Goal: Transaction & Acquisition: Purchase product/service

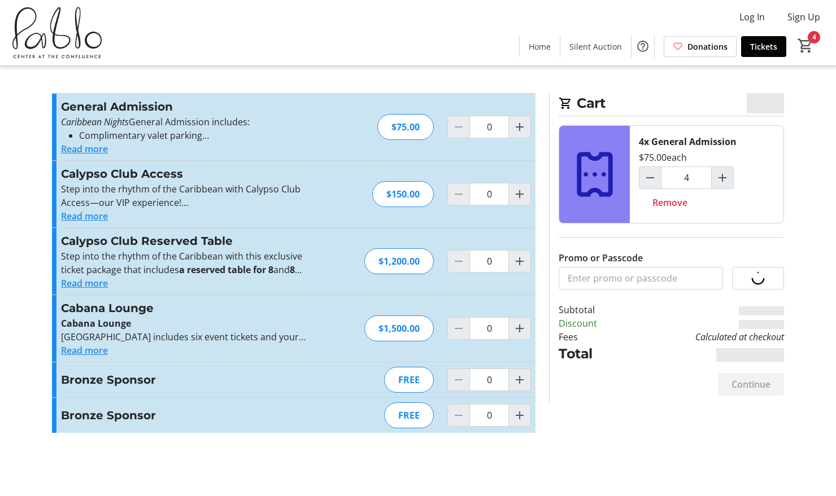
type input "4"
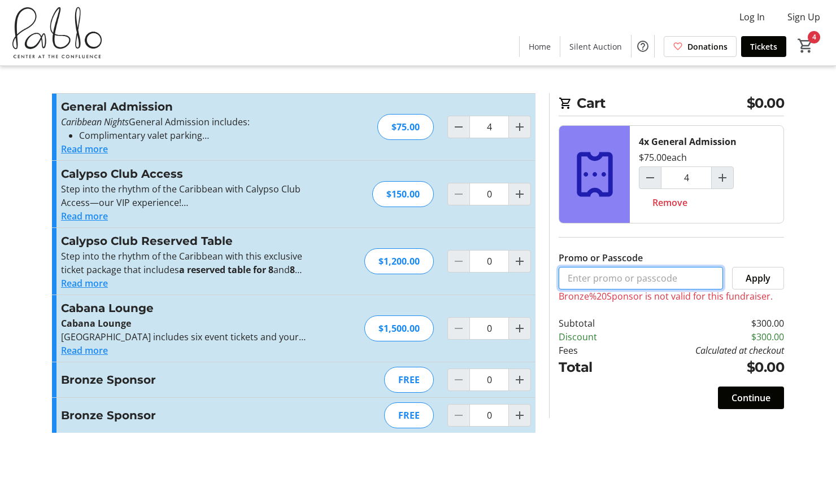
click at [618, 280] on input "Promo or Passcode" at bounding box center [640, 278] width 164 height 23
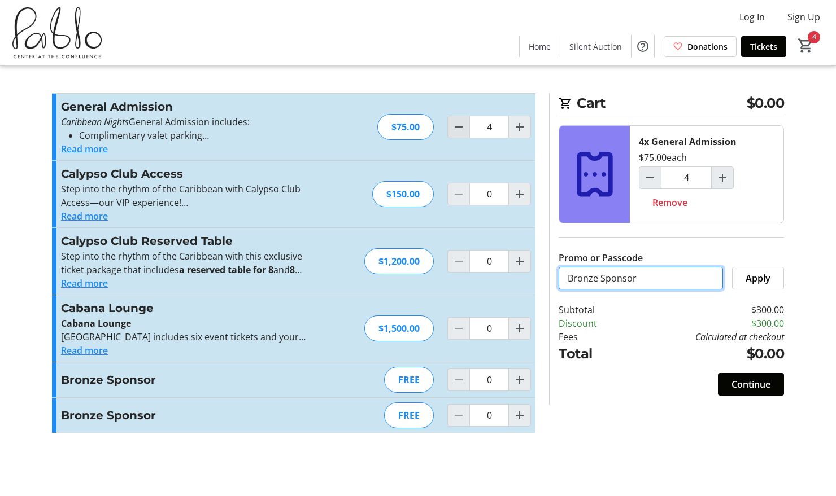
type input "Bronze Sponsor"
click at [461, 128] on mat-icon "Decrement by one" at bounding box center [459, 127] width 14 height 14
type input "2"
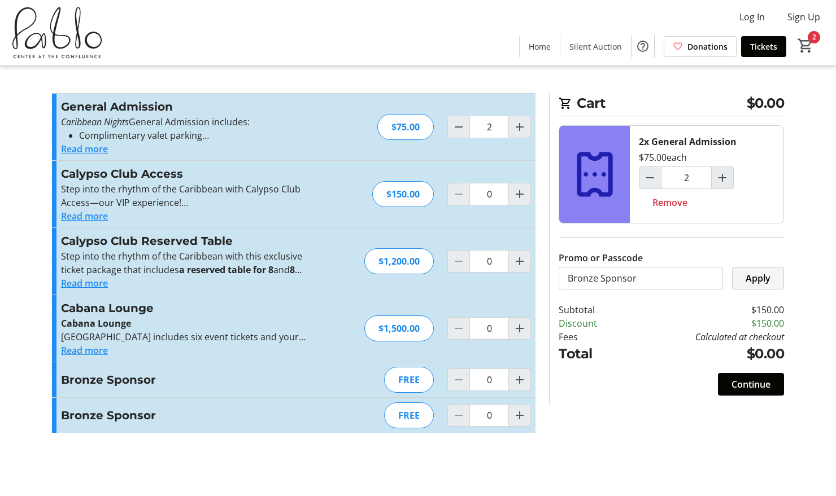
click at [758, 282] on span "Apply" at bounding box center [757, 279] width 25 height 14
type input "4"
type input "6"
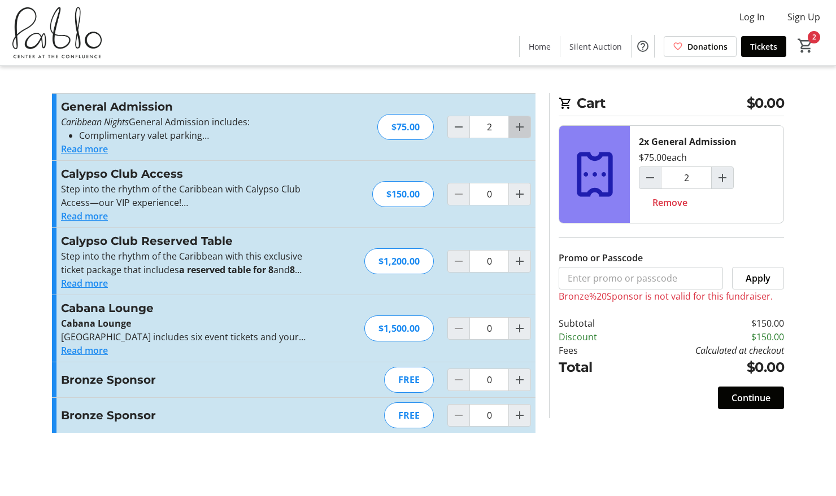
click at [518, 130] on mat-icon "Increment by one" at bounding box center [520, 127] width 14 height 14
type input "4"
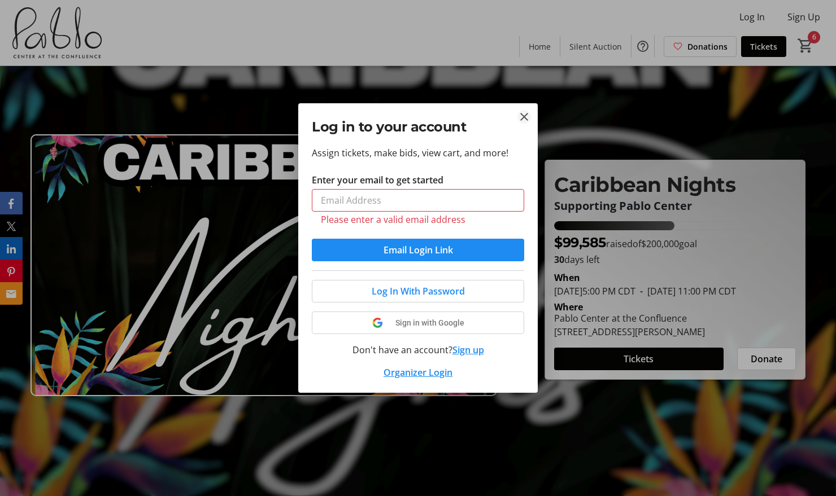
click at [525, 113] on mat-icon "Close" at bounding box center [524, 117] width 14 height 14
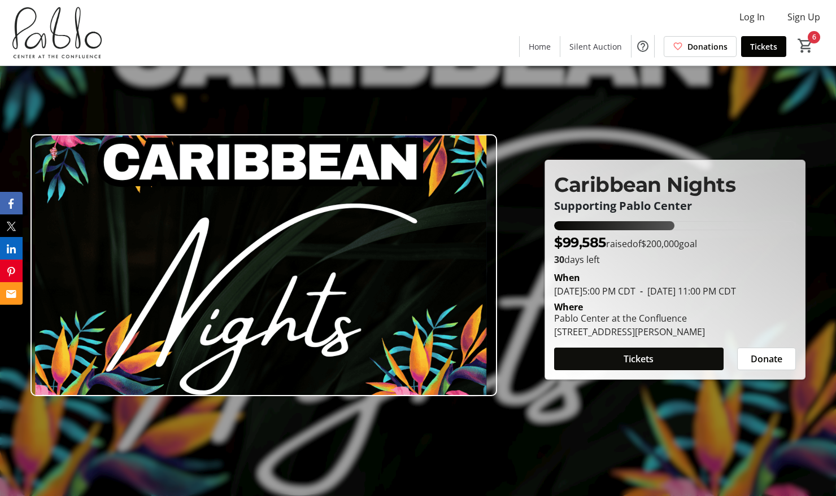
click at [613, 365] on span at bounding box center [638, 359] width 169 height 27
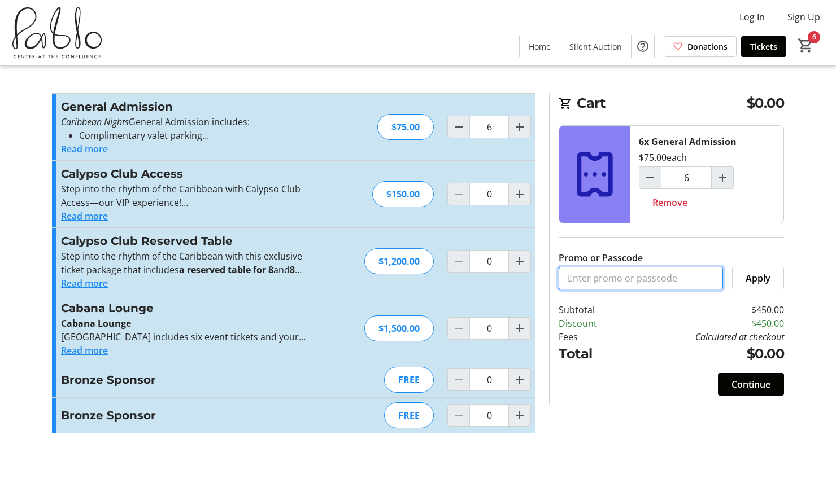
click at [608, 285] on input "Promo or Passcode" at bounding box center [640, 278] width 164 height 23
type input "Bronze Sponsor"
click at [752, 274] on span "Apply" at bounding box center [757, 279] width 25 height 14
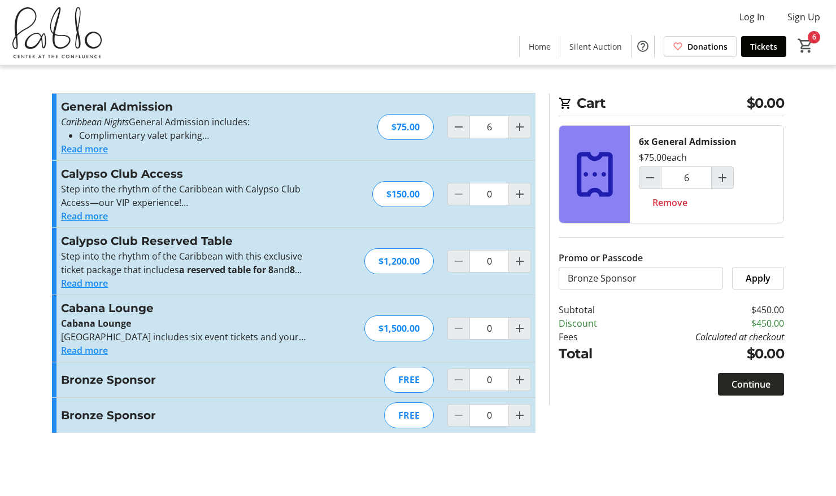
click at [757, 378] on span "Continue" at bounding box center [750, 385] width 39 height 14
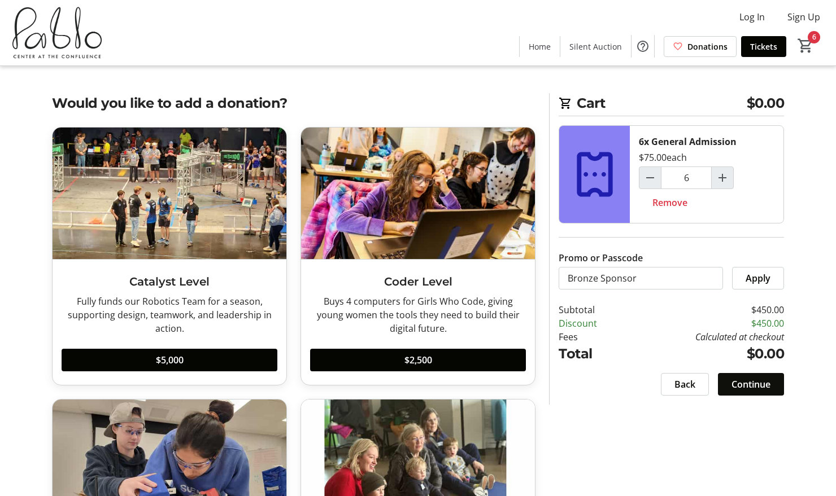
click at [746, 381] on span "Continue" at bounding box center [750, 385] width 39 height 14
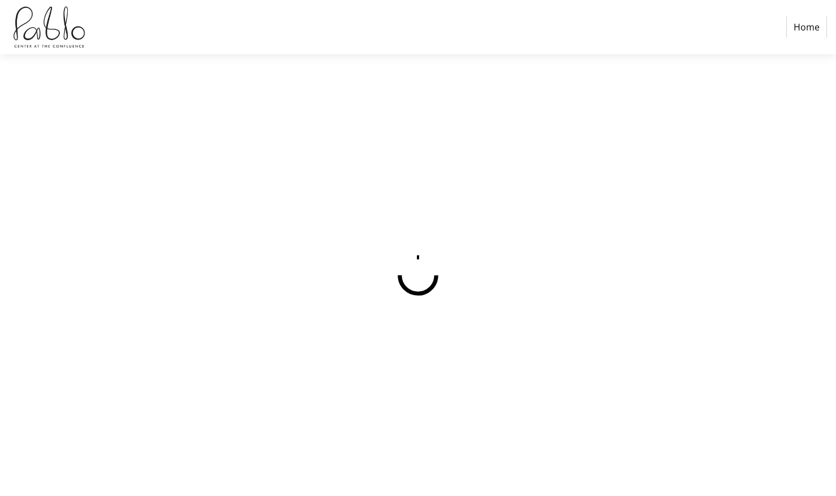
select select
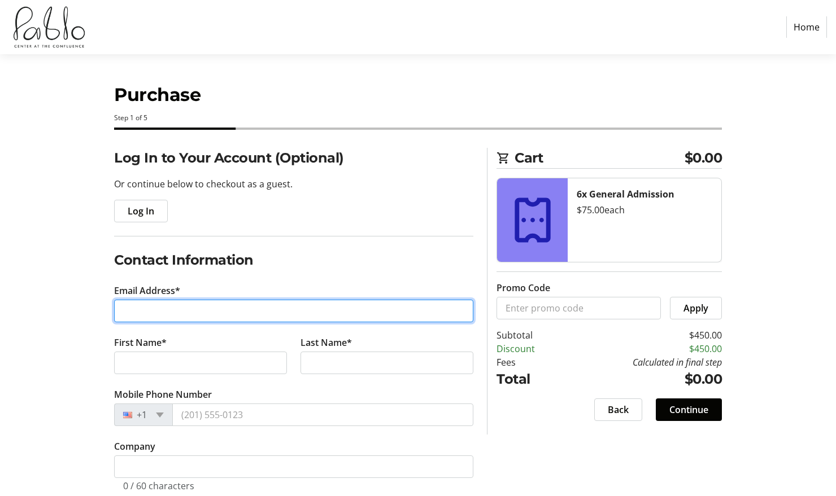
click at [280, 308] on input "Email Address*" at bounding box center [293, 311] width 359 height 23
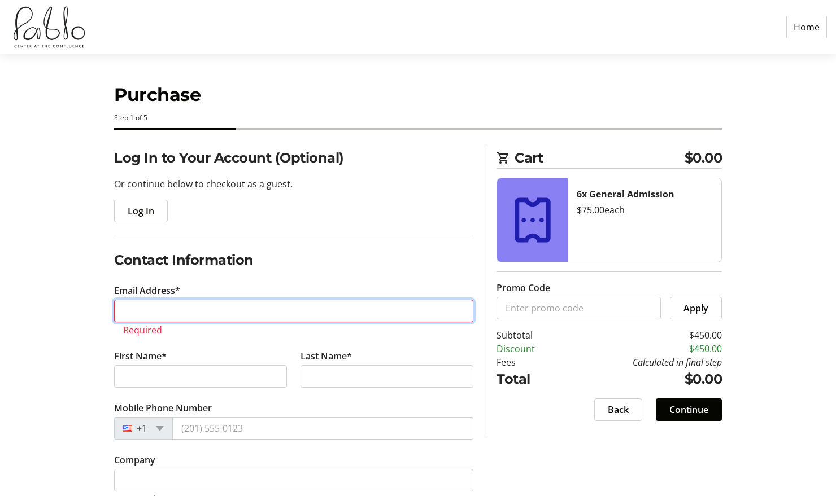
paste input "7898863"
click at [180, 306] on input "7898863" at bounding box center [293, 311] width 359 height 23
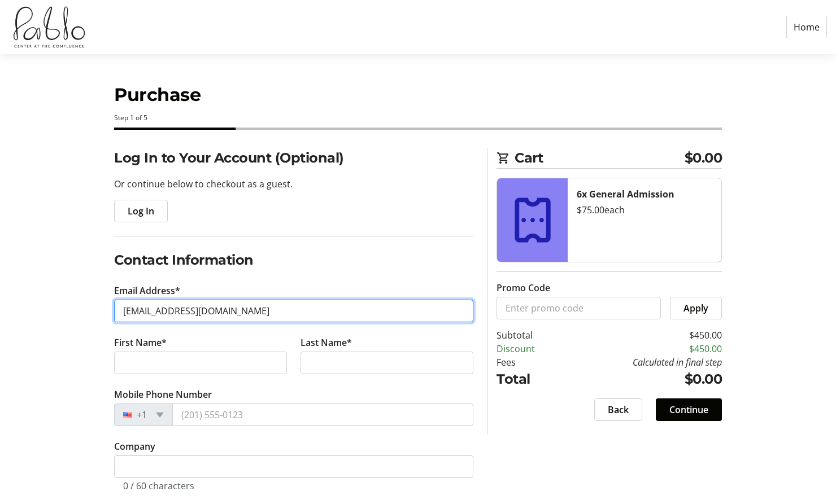
type input "markblaskey@gmail.com"
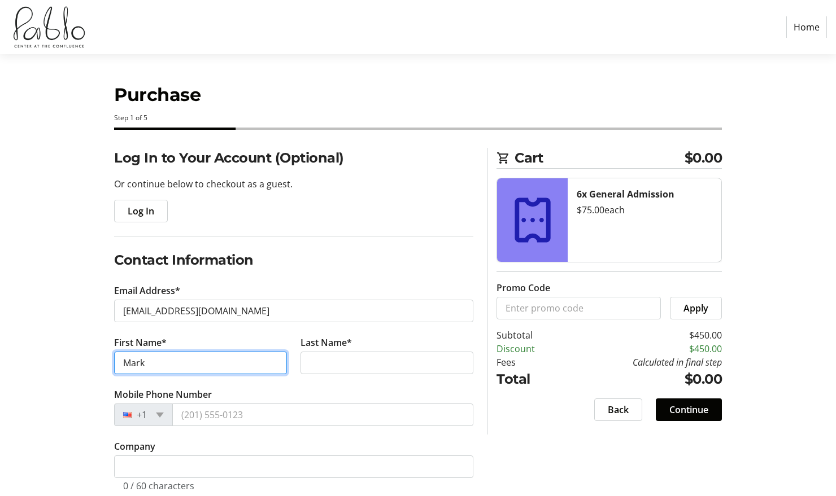
type input "Mark"
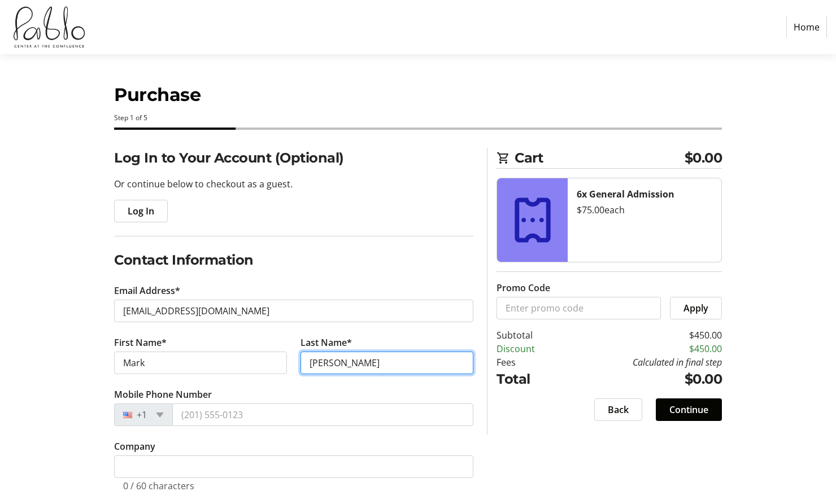
type input "Blaskey"
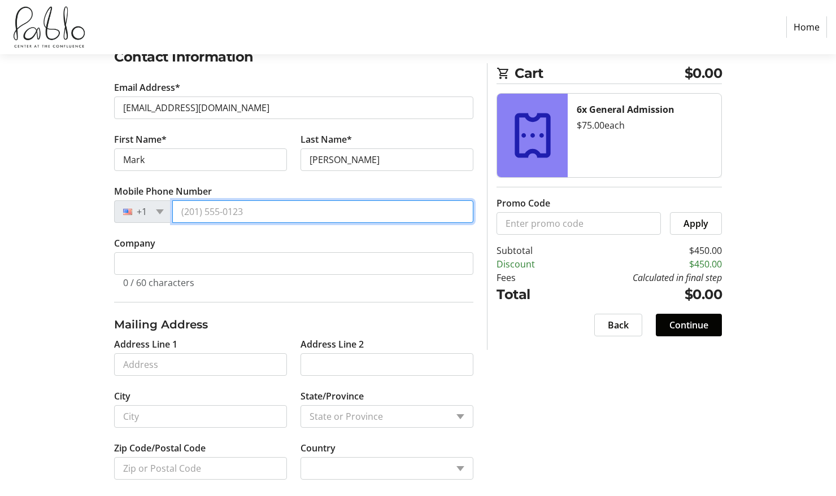
scroll to position [214, 0]
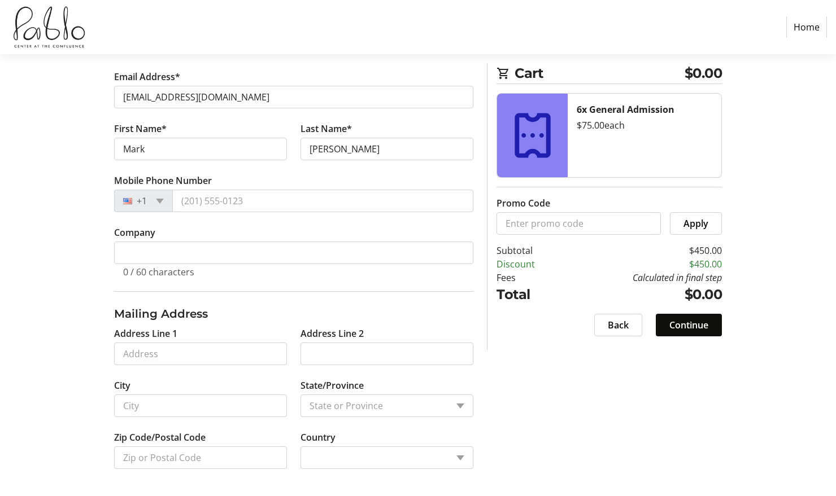
click at [679, 324] on span "Continue" at bounding box center [688, 325] width 39 height 14
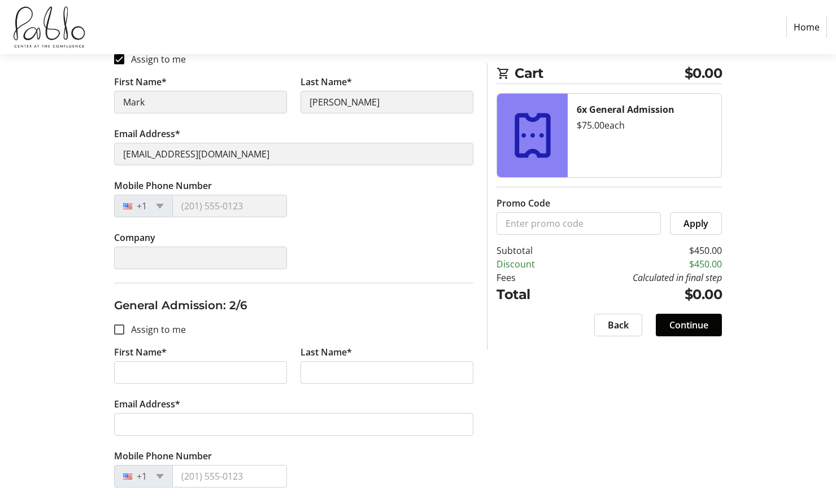
scroll to position [366, 0]
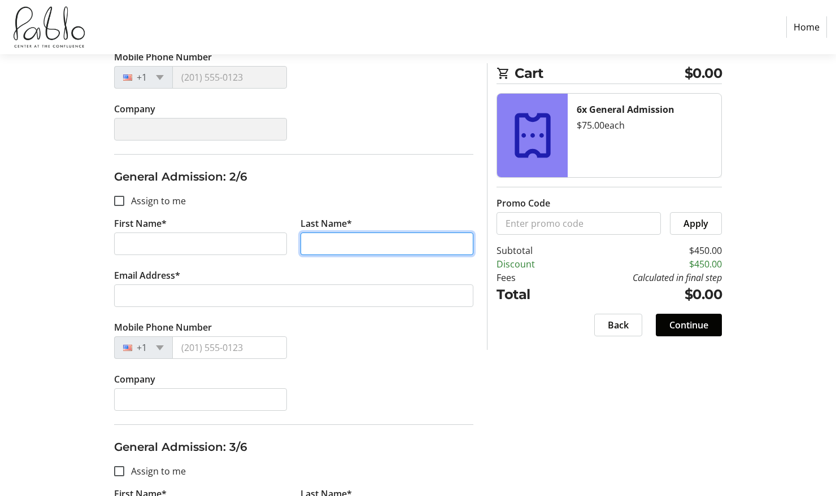
click at [326, 248] on input "Last Name*" at bounding box center [386, 244] width 173 height 23
paste input "Jana Mabie"
drag, startPoint x: 330, startPoint y: 242, endPoint x: 304, endPoint y: 239, distance: 26.7
click at [304, 239] on input "Jana Mabie" at bounding box center [386, 244] width 173 height 23
type input "Mabie"
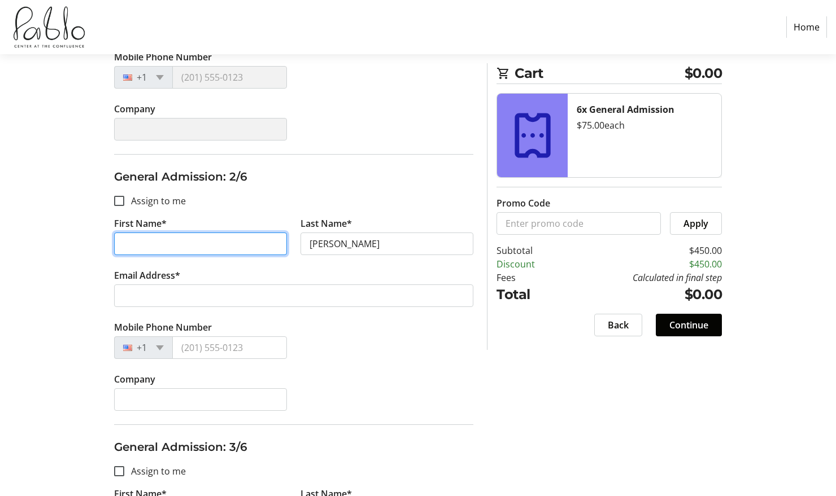
click at [244, 245] on input "First Name*" at bounding box center [200, 244] width 173 height 23
paste input "Jana"
click at [122, 244] on input "Jana" at bounding box center [200, 244] width 173 height 23
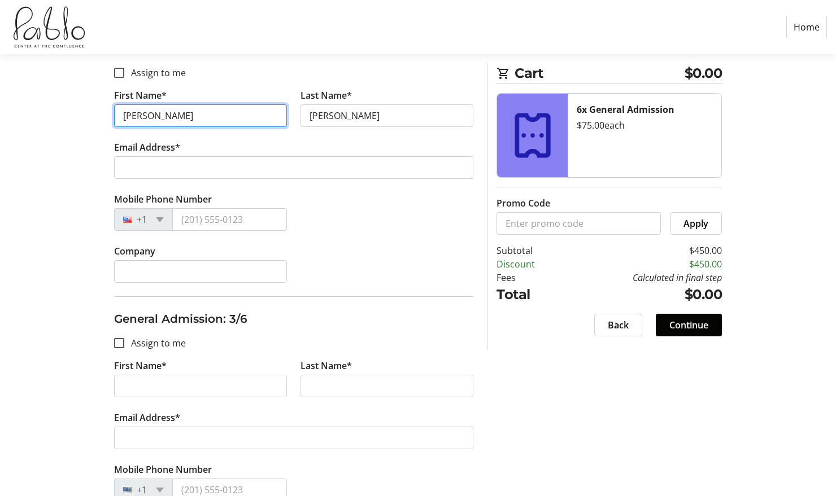
scroll to position [496, 0]
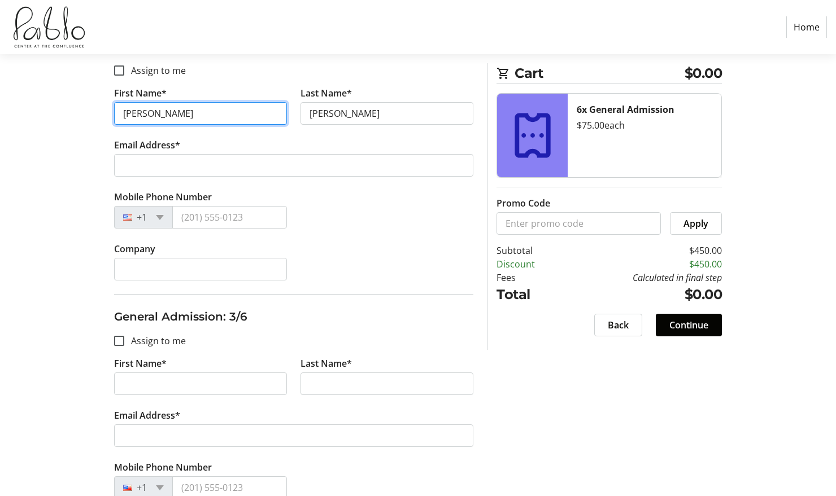
type input "Jana"
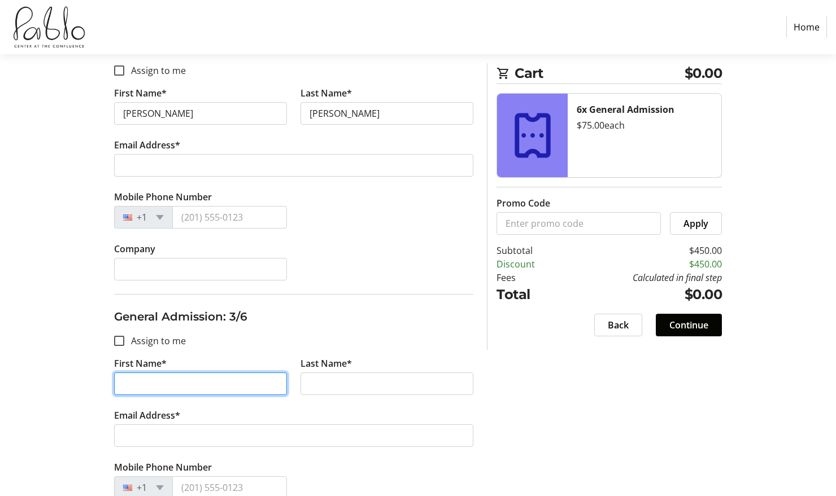
click at [163, 388] on input "First Name*" at bounding box center [200, 384] width 173 height 23
type input "Glen"
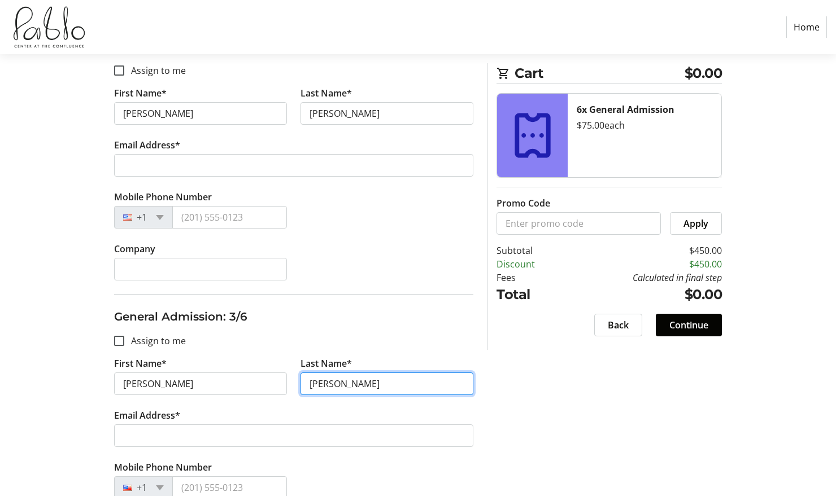
type input "Mabie"
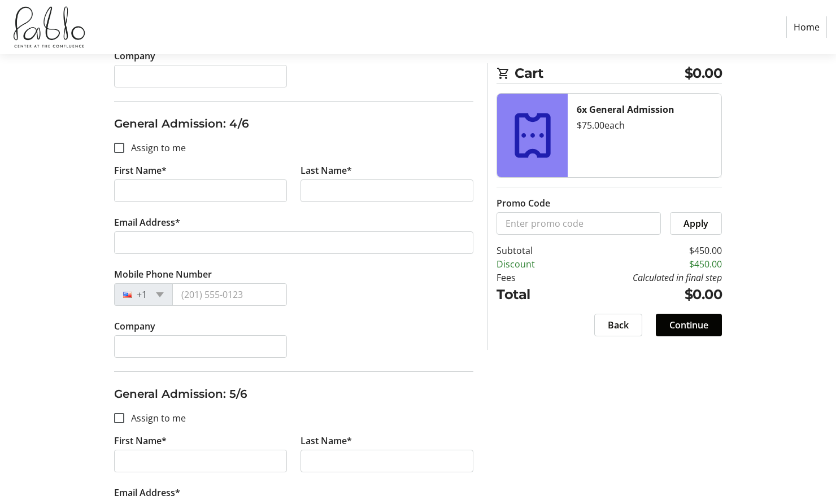
scroll to position [963, 0]
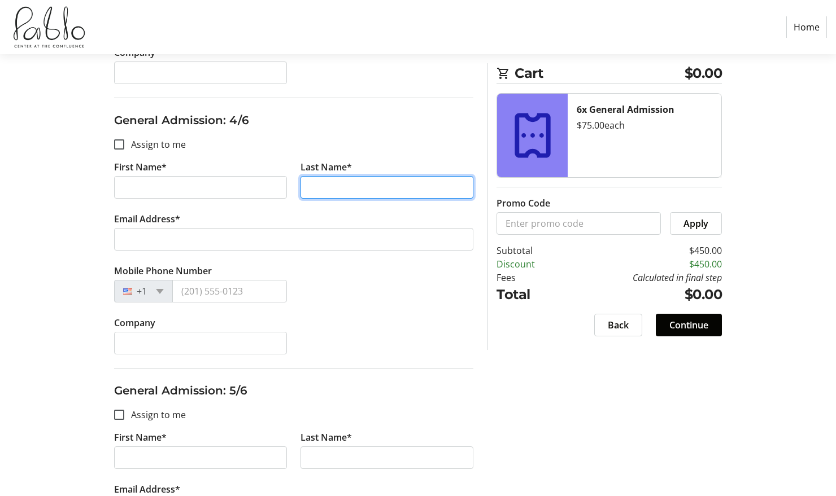
click at [351, 194] on input "Last Name*" at bounding box center [386, 187] width 173 height 23
paste input "Emily Kubow"
drag, startPoint x: 335, startPoint y: 186, endPoint x: 244, endPoint y: 171, distance: 92.3
click at [244, 171] on div "First Name* Last Name* Emily Kubow" at bounding box center [293, 186] width 373 height 52
type input "Kubow"
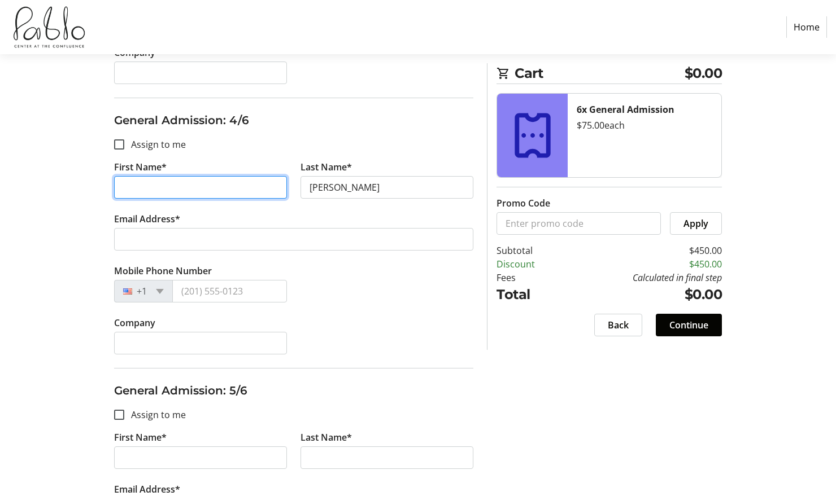
click at [199, 190] on input "First Name*" at bounding box center [200, 187] width 173 height 23
paste input "Emily"
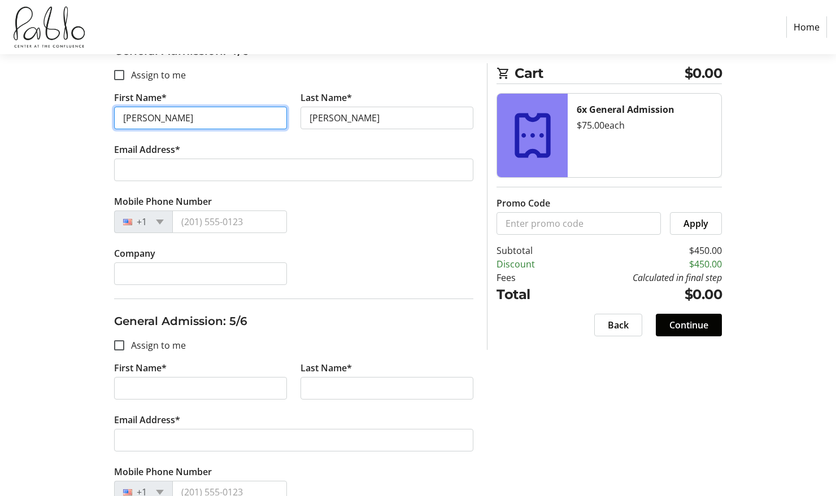
scroll to position [1045, 0]
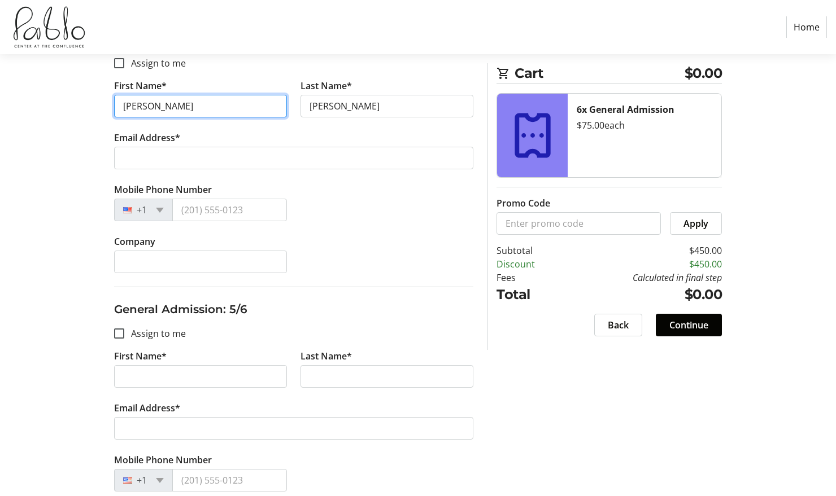
type input "Emily"
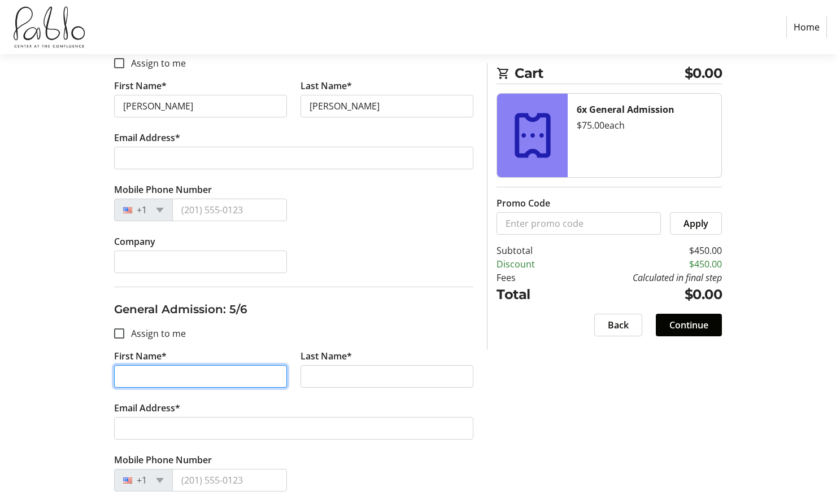
click at [165, 377] on input "First Name*" at bounding box center [200, 376] width 173 height 23
type input "Stu"
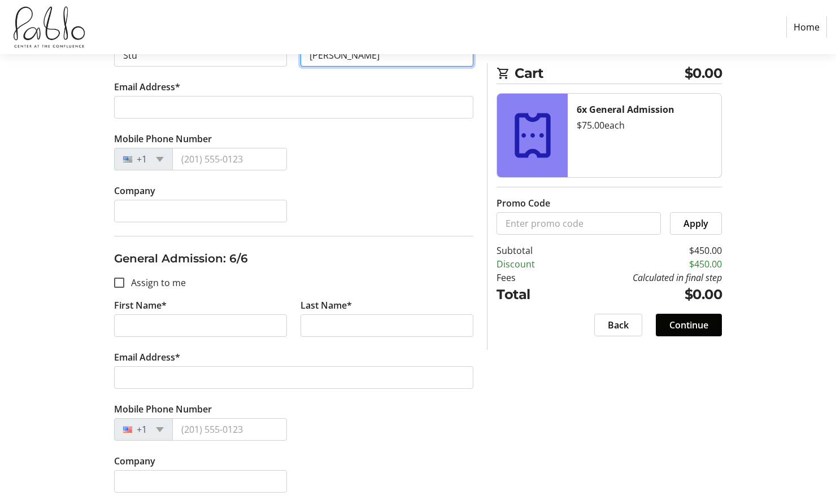
scroll to position [1374, 0]
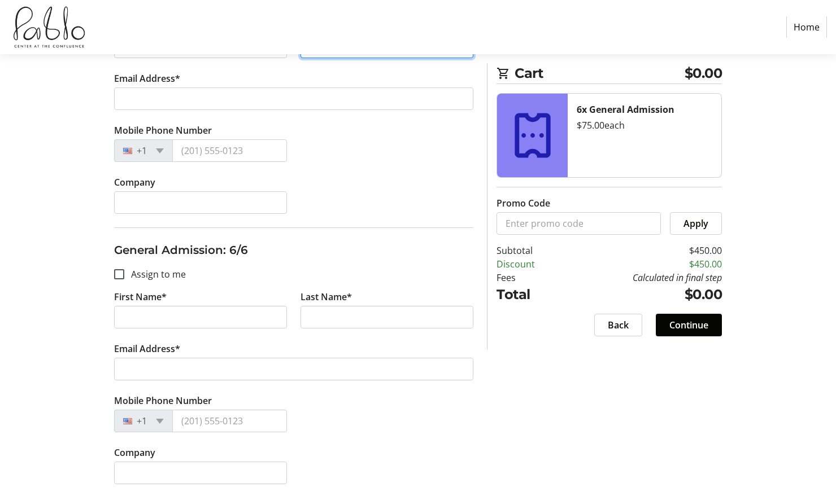
type input "Kubow"
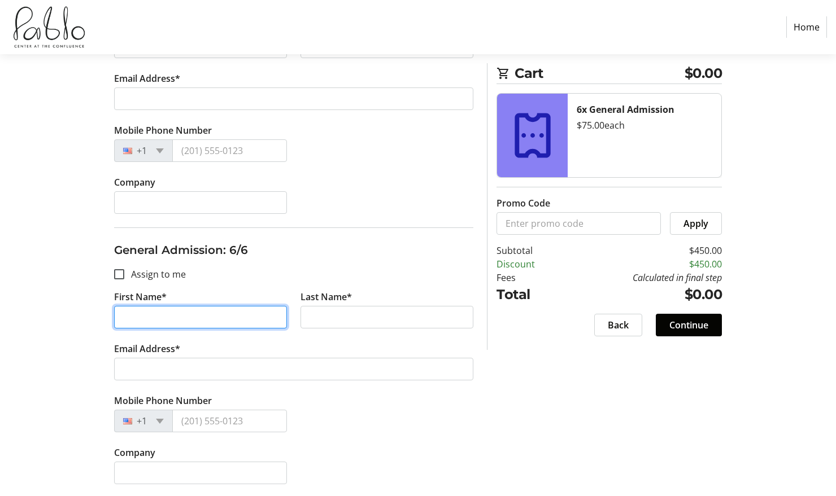
click at [187, 324] on input "First Name*" at bounding box center [200, 317] width 173 height 23
paste input "Ryan Ingersoll"
drag, startPoint x: 185, startPoint y: 318, endPoint x: 147, endPoint y: 318, distance: 37.8
click at [147, 318] on input "Ryan Ingersoll" at bounding box center [200, 317] width 173 height 23
paste input "ngersoll"
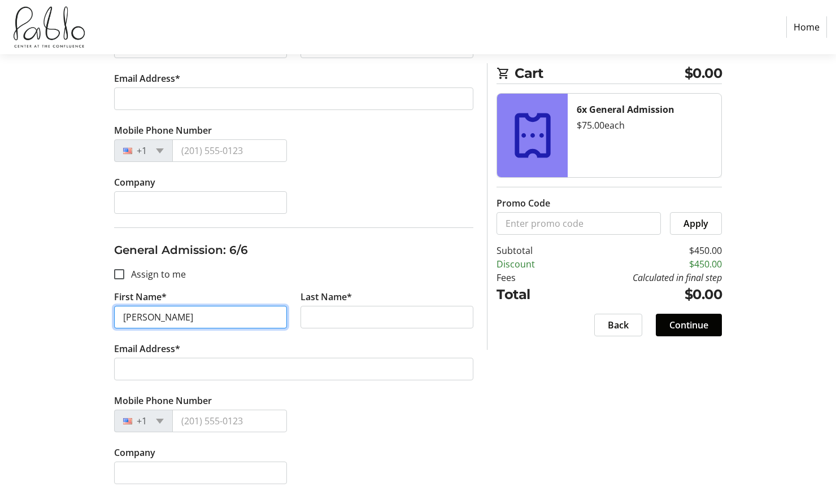
type input "Ryan Ingersoll"
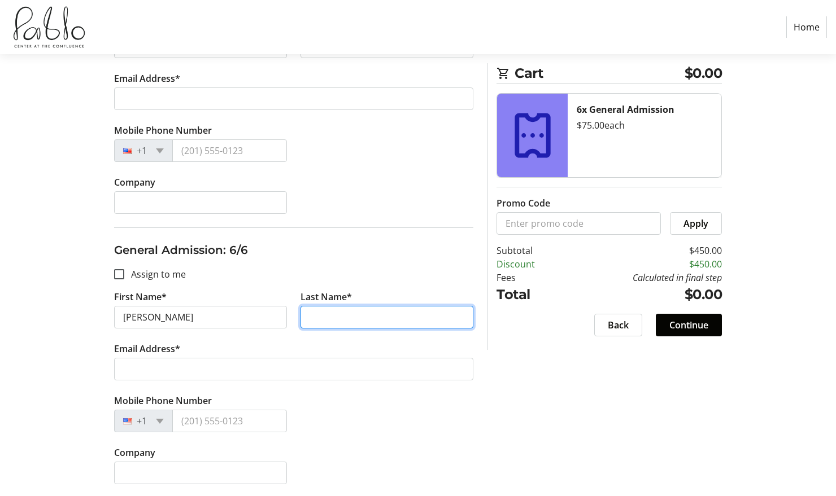
click at [322, 315] on input "Last Name*" at bounding box center [386, 317] width 173 height 23
paste input "ngersoll"
click at [311, 316] on input "ngersoll" at bounding box center [386, 317] width 173 height 23
type input "Ingersoll"
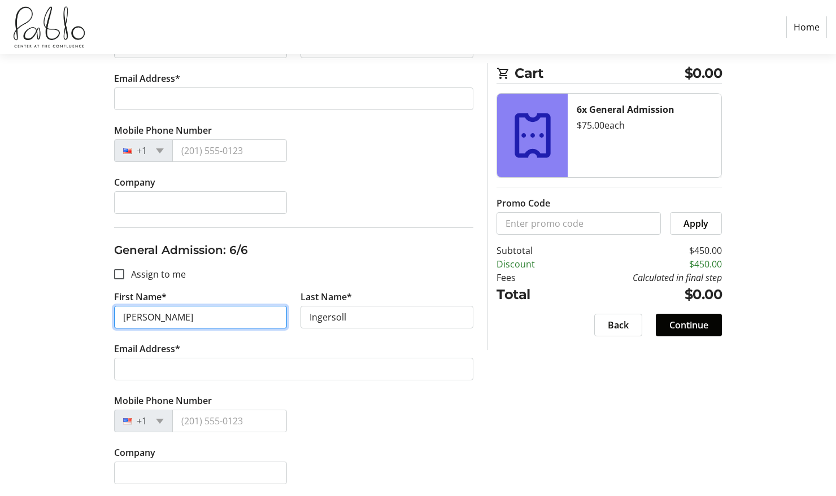
drag, startPoint x: 190, startPoint y: 317, endPoint x: 146, endPoint y: 322, distance: 44.9
click at [146, 322] on input "Ryan Ingersoll" at bounding box center [200, 317] width 173 height 23
type input "Ryan"
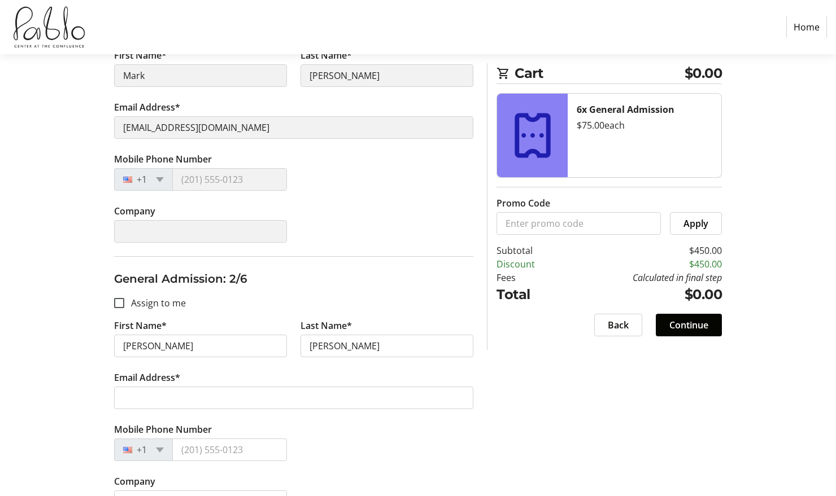
scroll to position [0, 0]
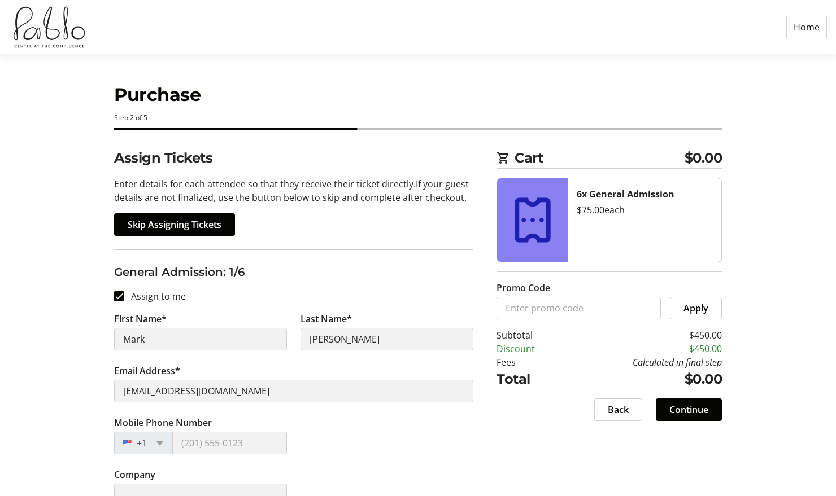
click at [378, 190] on p "Enter details for each attendee so that they receive their ticket directly. If …" at bounding box center [293, 190] width 359 height 27
click at [120, 296] on input "Assign to me" at bounding box center [119, 296] width 10 height 10
checkbox input "false"
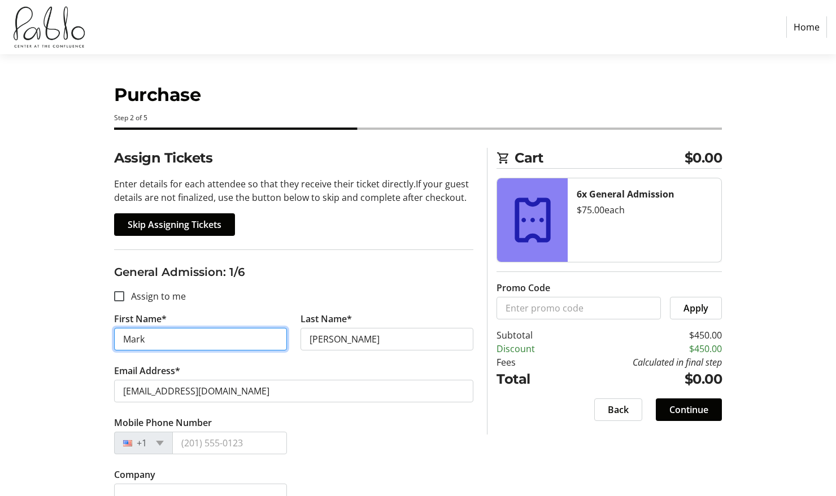
click at [159, 344] on input "Mark" at bounding box center [200, 339] width 173 height 23
click at [159, 344] on input "First Name*" at bounding box center [200, 339] width 173 height 23
paste input "Mark"
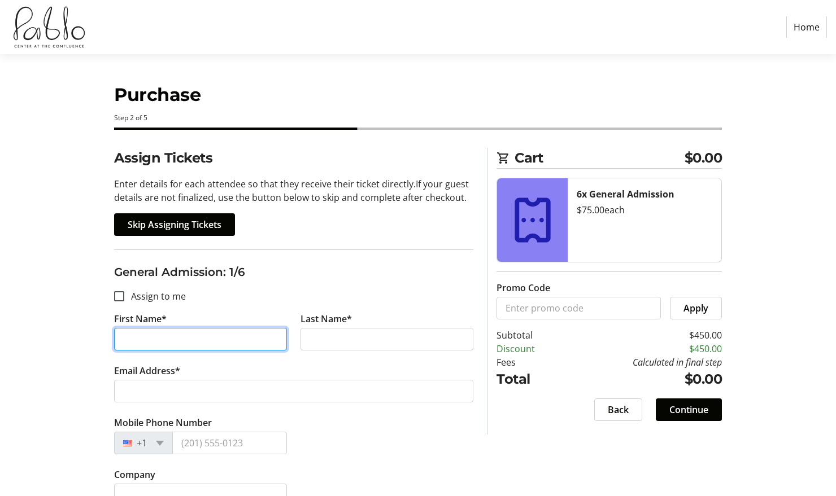
type input "Mark"
drag, startPoint x: 142, startPoint y: 337, endPoint x: 63, endPoint y: 325, distance: 80.0
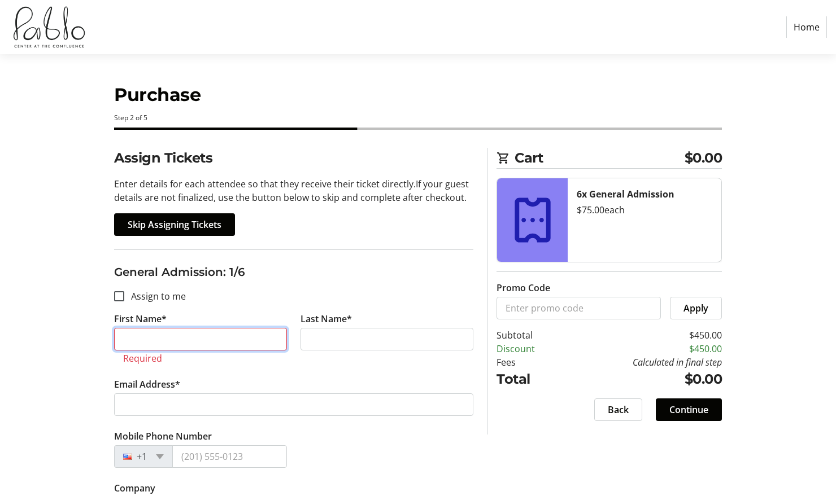
paste input "Andrea Kubishak"
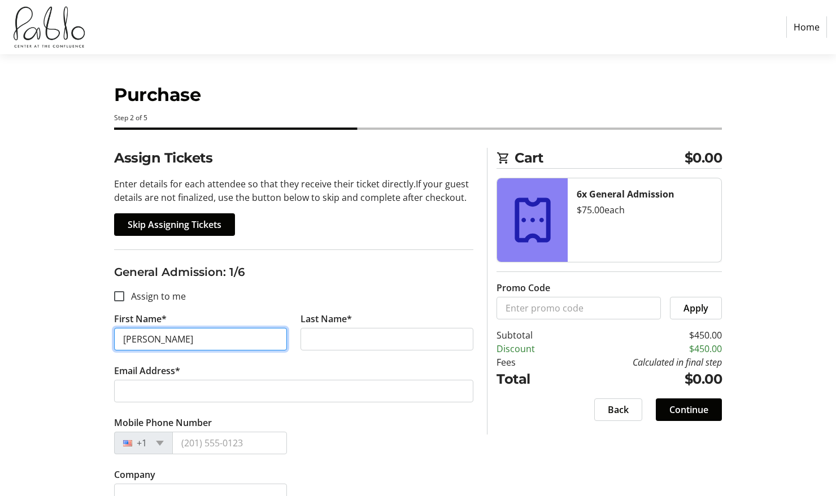
drag, startPoint x: 200, startPoint y: 338, endPoint x: 156, endPoint y: 334, distance: 44.2
click at [156, 334] on input "Andrea Kubishak" at bounding box center [200, 339] width 173 height 23
type input "Andrea"
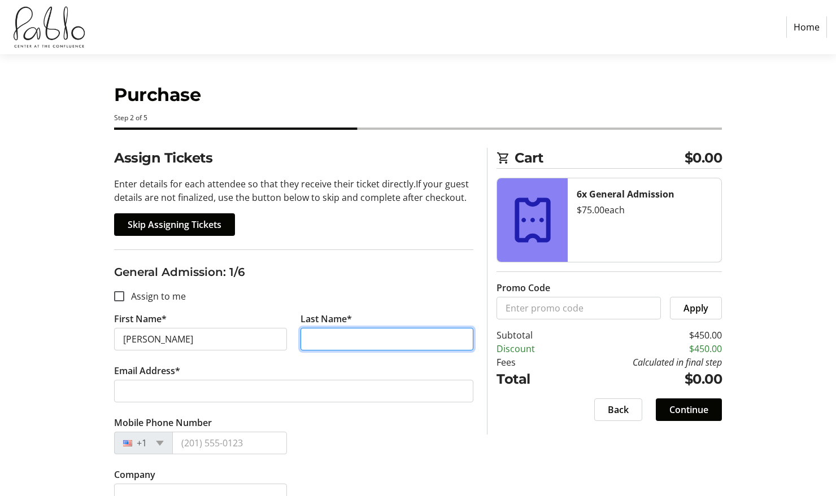
click at [366, 337] on input "Last Name*" at bounding box center [386, 339] width 173 height 23
paste input "Kubishak"
type input "Kubishak"
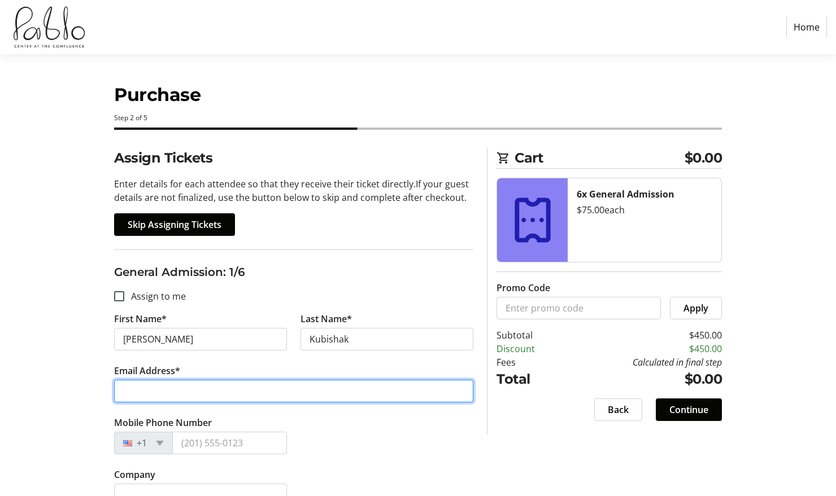
click at [241, 391] on input "Email Address*" at bounding box center [293, 391] width 359 height 23
paste input "akubishak@gmail.com"
type input "akubishak@gmail.com"
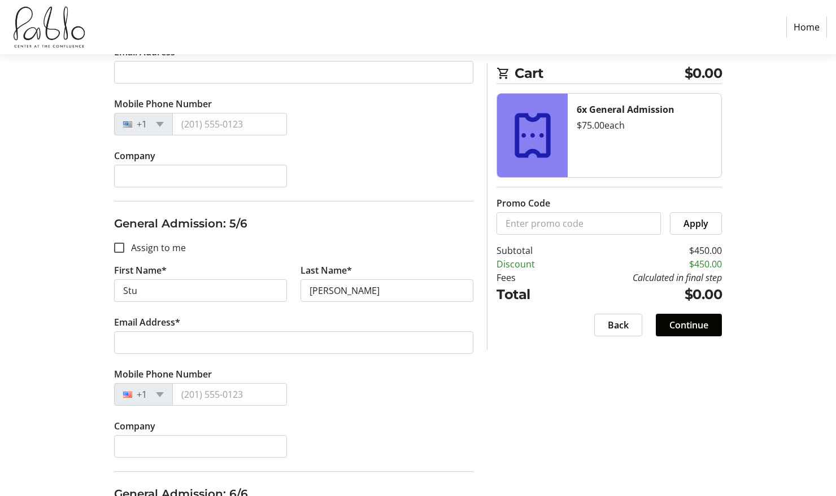
scroll to position [1376, 0]
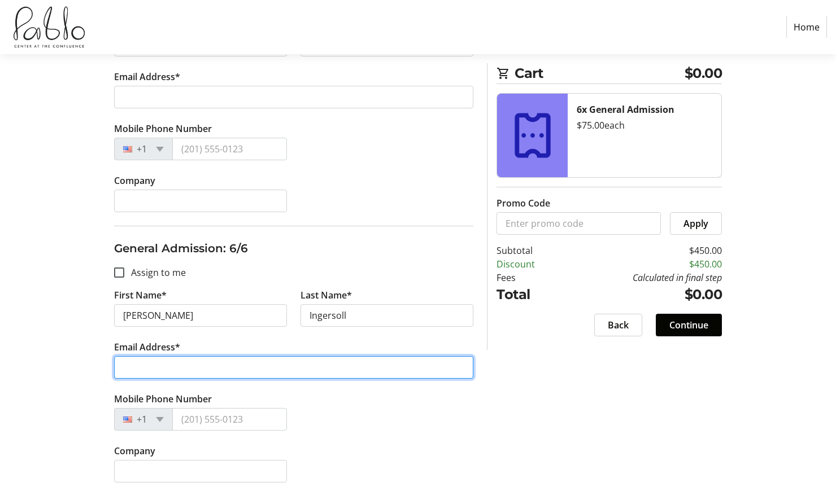
click at [189, 373] on input "Email Address*" at bounding box center [293, 367] width 359 height 23
paste input "rjingersoll@gmail.com"
type input "rjingersoll@gmail.com"
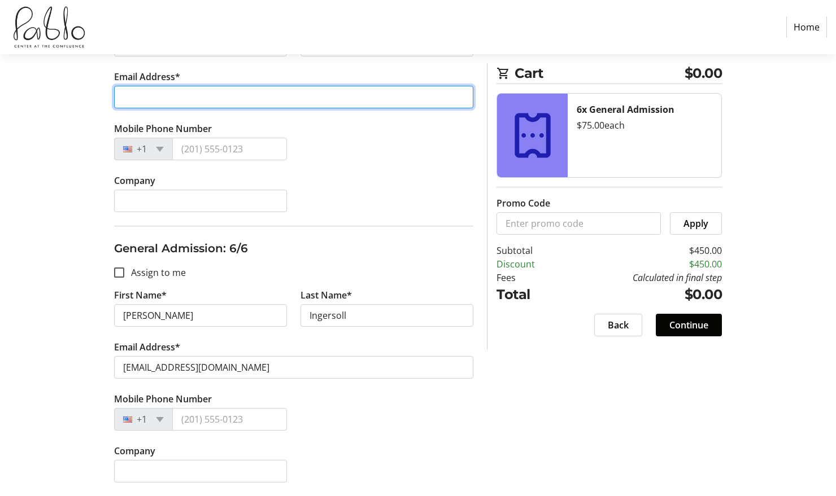
click at [138, 94] on input "Email Address*" at bounding box center [293, 97] width 359 height 23
drag, startPoint x: 242, startPoint y: 98, endPoint x: 85, endPoint y: 94, distance: 157.0
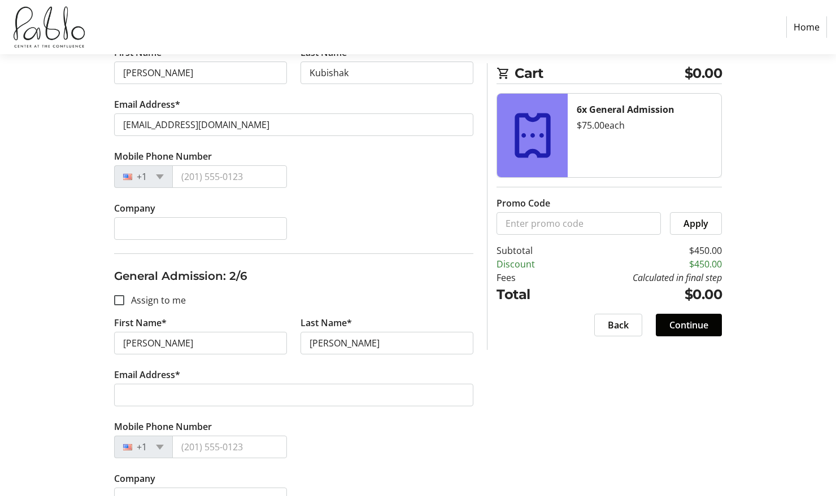
scroll to position [270, 0]
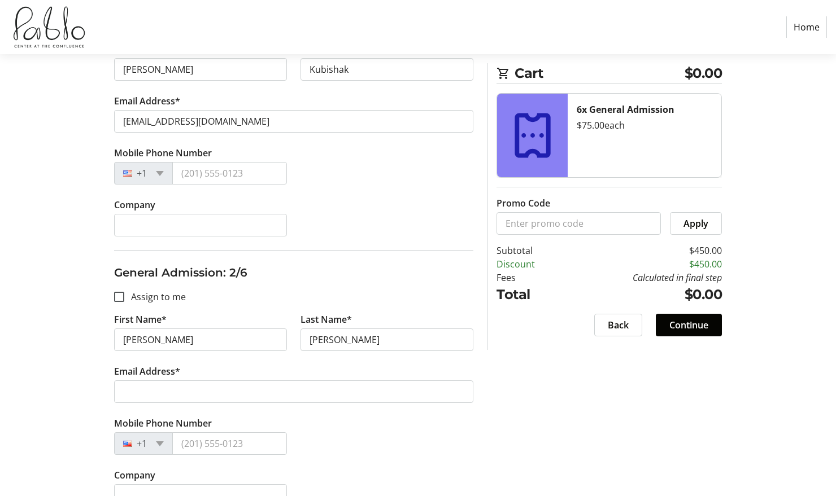
type input "markblaskey@gmail.com"
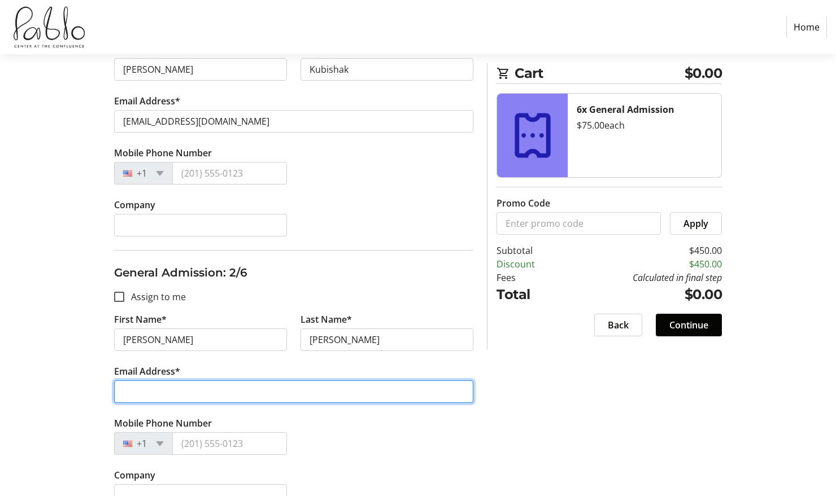
click at [157, 391] on input "Email Address*" at bounding box center [293, 392] width 359 height 23
paste input "markblaskey@gmail.com"
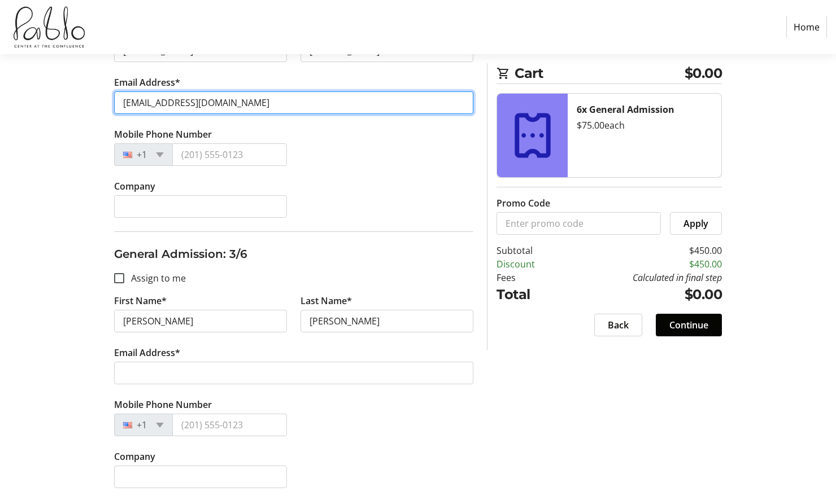
scroll to position [654, 0]
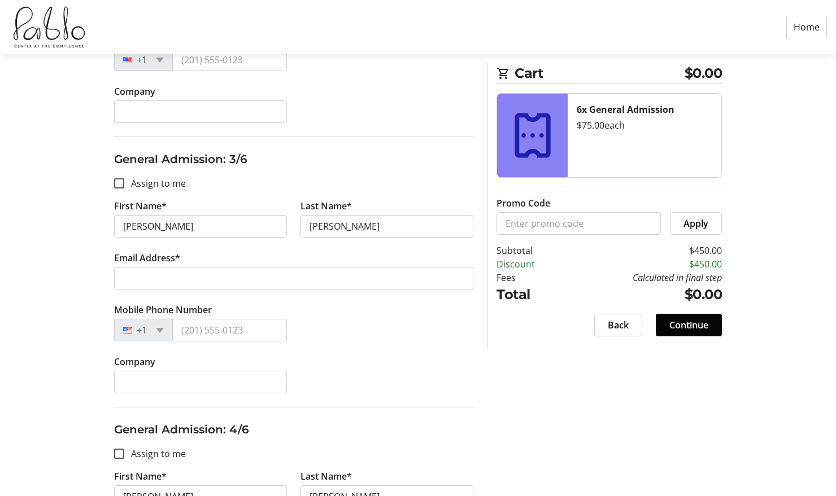
type input "markblaskey@gmail.com"
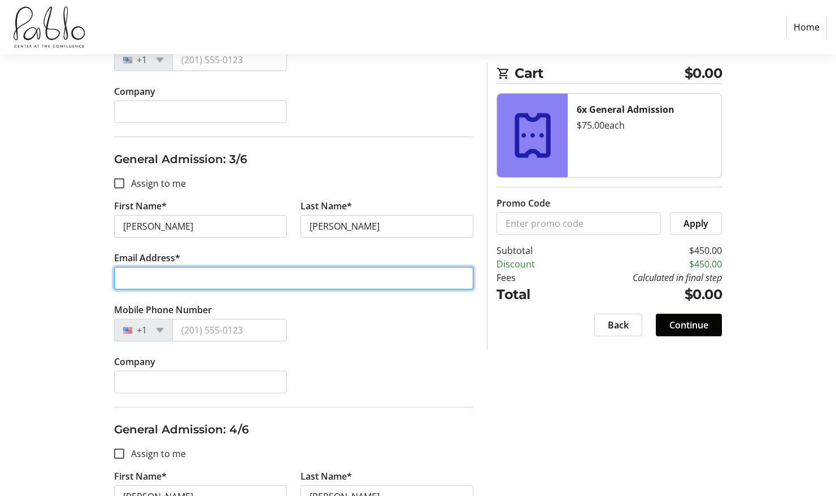
click at [178, 285] on input "Email Address*" at bounding box center [293, 278] width 359 height 23
paste input "markblaskey@gmail.com"
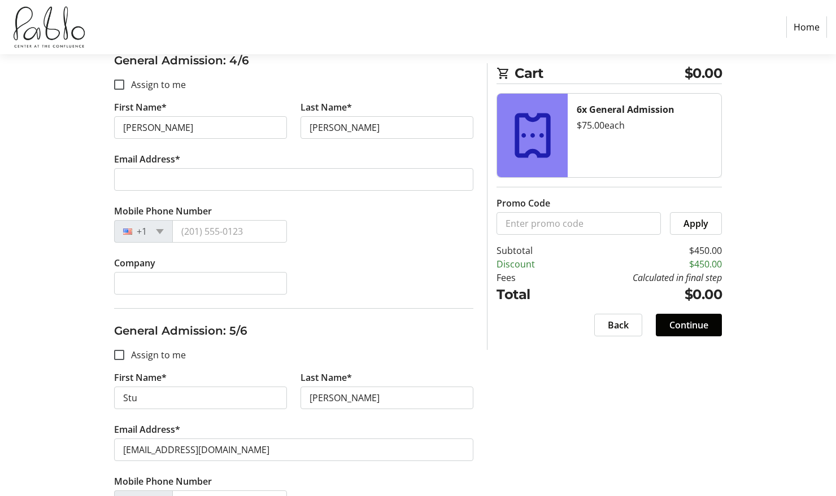
scroll to position [1040, 0]
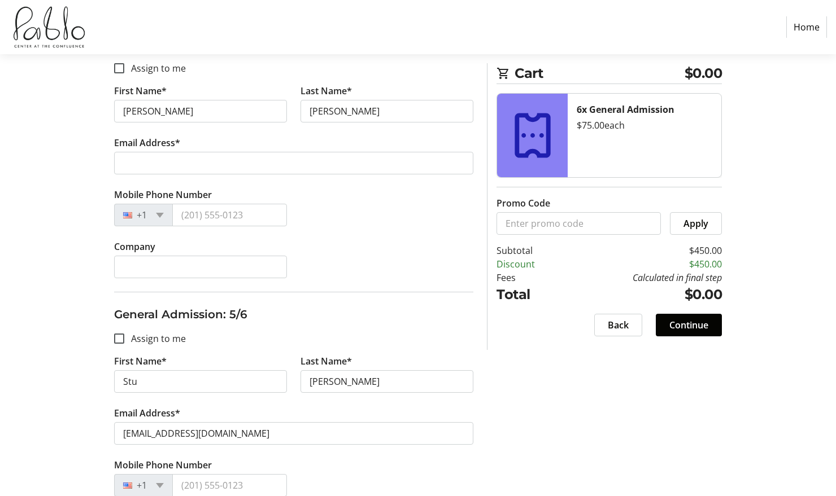
type input "markblaskey@gmail.com"
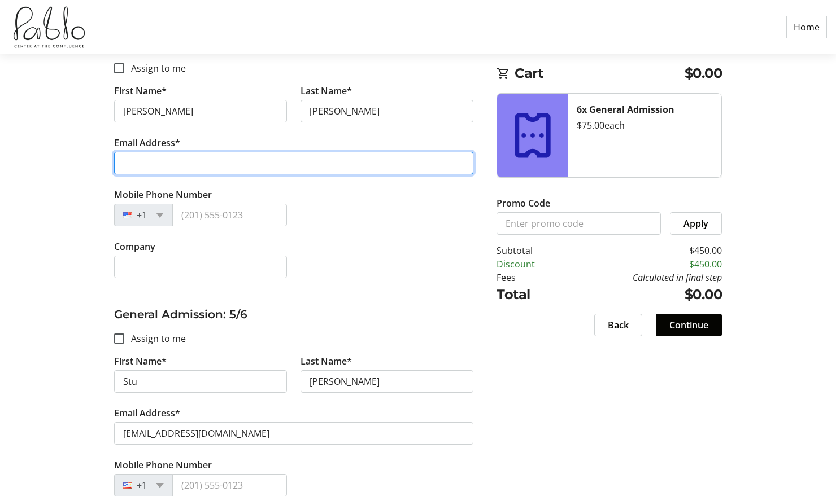
click at [171, 164] on input "Email Address*" at bounding box center [293, 163] width 359 height 23
paste input "markblaskey@gmail.com"
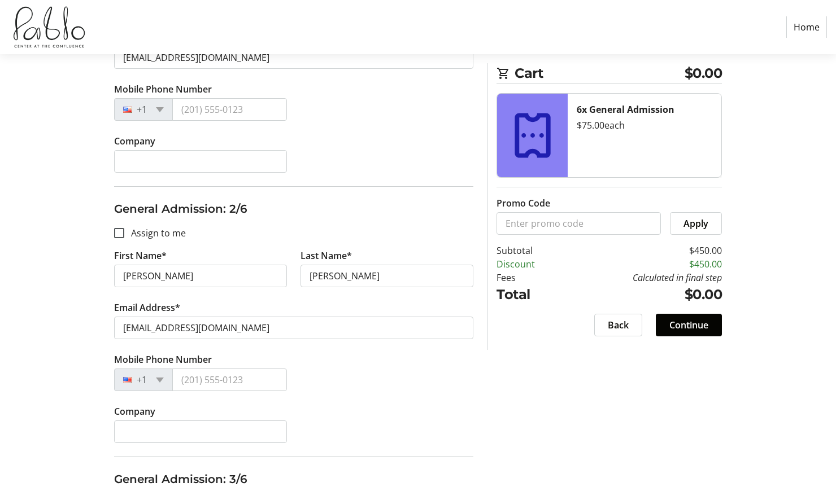
scroll to position [0, 0]
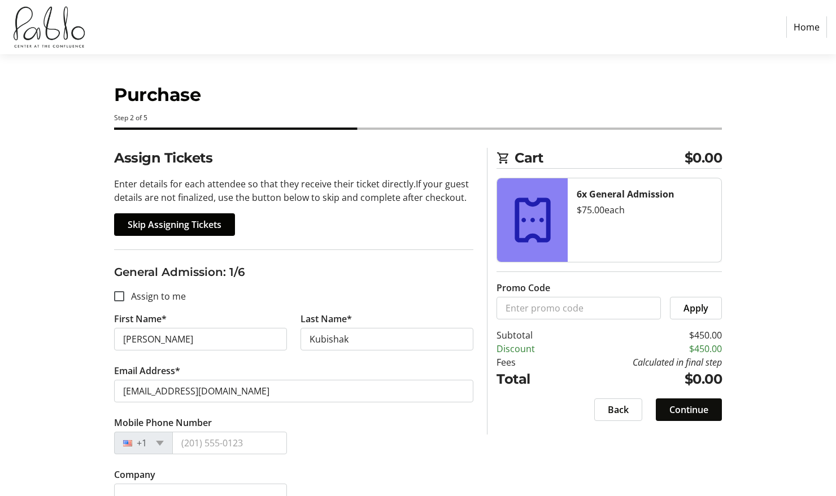
type input "markblaskey@gmail.com"
click at [690, 412] on span "Continue" at bounding box center [688, 410] width 39 height 14
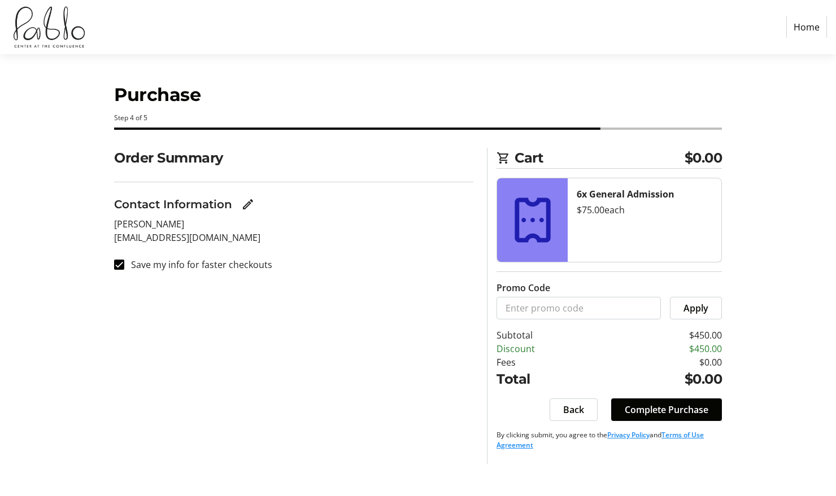
click at [690, 412] on span "Complete Purchase" at bounding box center [667, 410] width 84 height 14
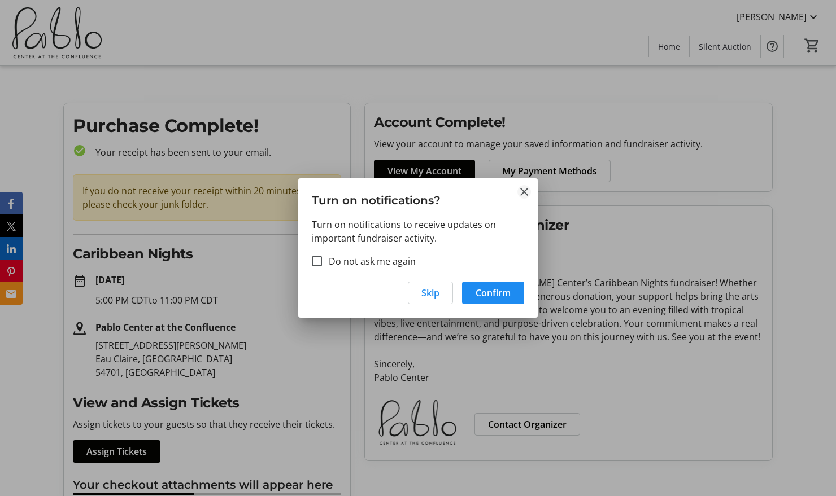
click at [524, 187] on mat-icon "Close" at bounding box center [524, 192] width 14 height 14
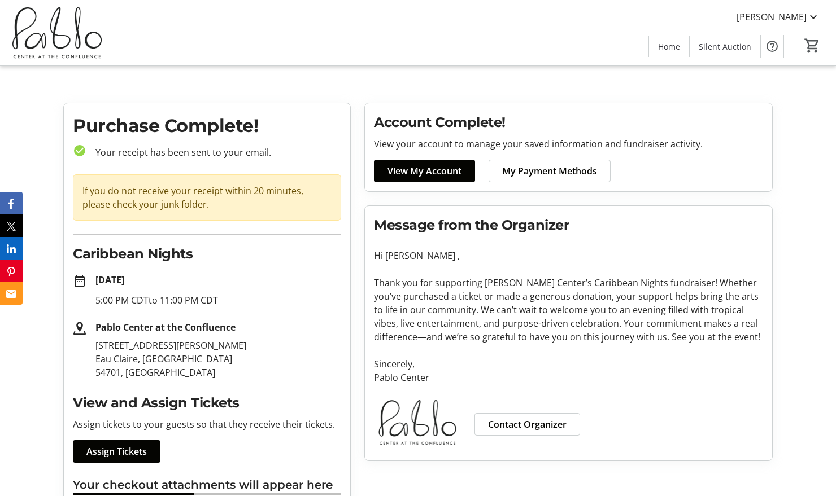
scroll to position [18, 0]
